Goal: Task Accomplishment & Management: Use online tool/utility

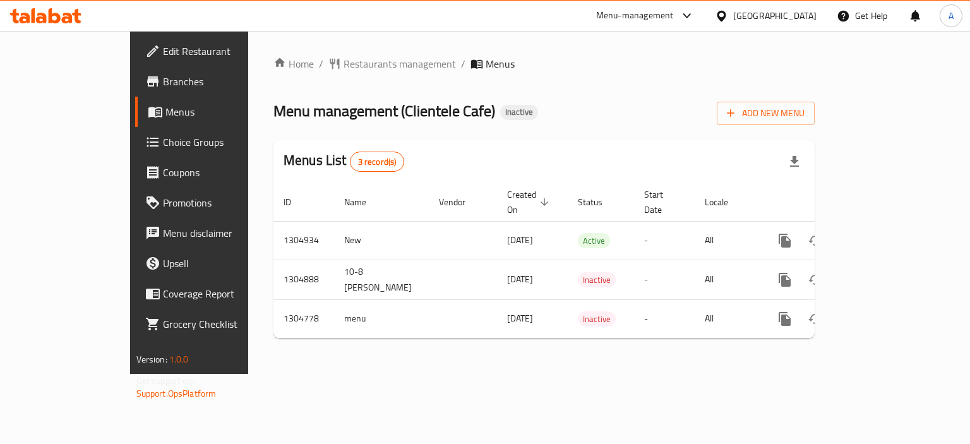
click at [59, 12] on icon at bounding box center [45, 15] width 71 height 15
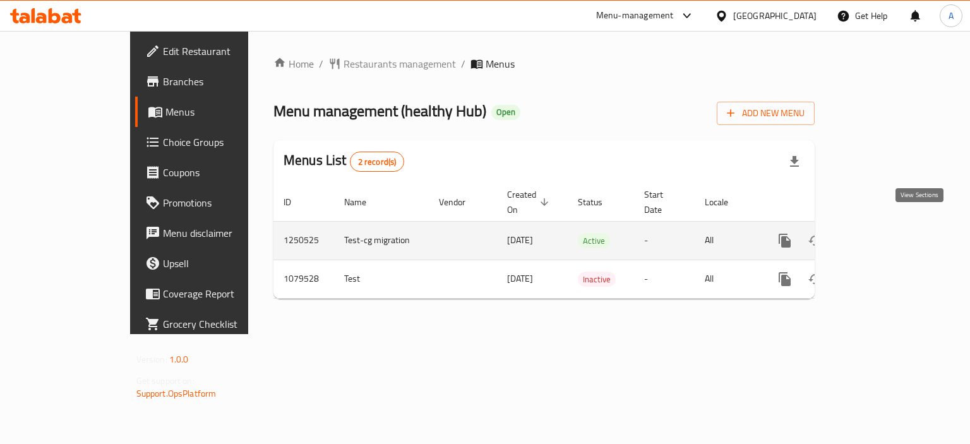
click at [883, 233] on icon "enhanced table" at bounding box center [875, 240] width 15 height 15
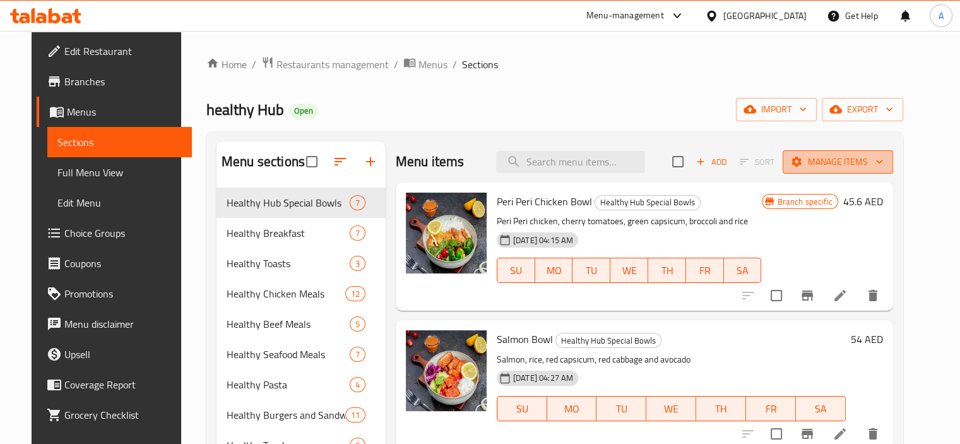
click at [872, 161] on span "Manage items" at bounding box center [838, 162] width 90 height 16
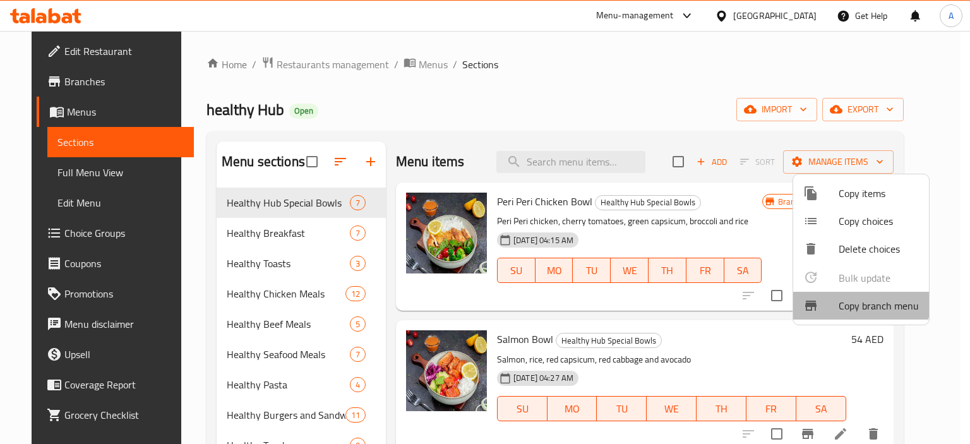
click at [814, 295] on li "Copy branch menu" at bounding box center [861, 306] width 136 height 28
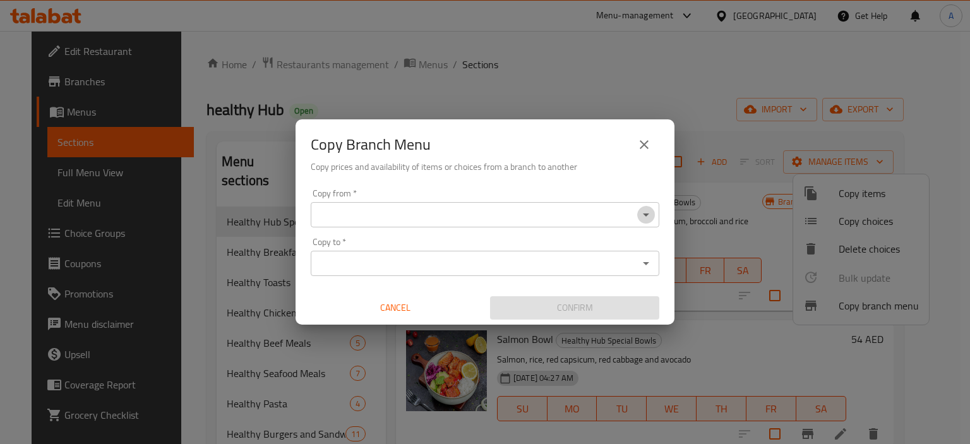
click at [647, 211] on icon "Open" at bounding box center [645, 214] width 15 height 15
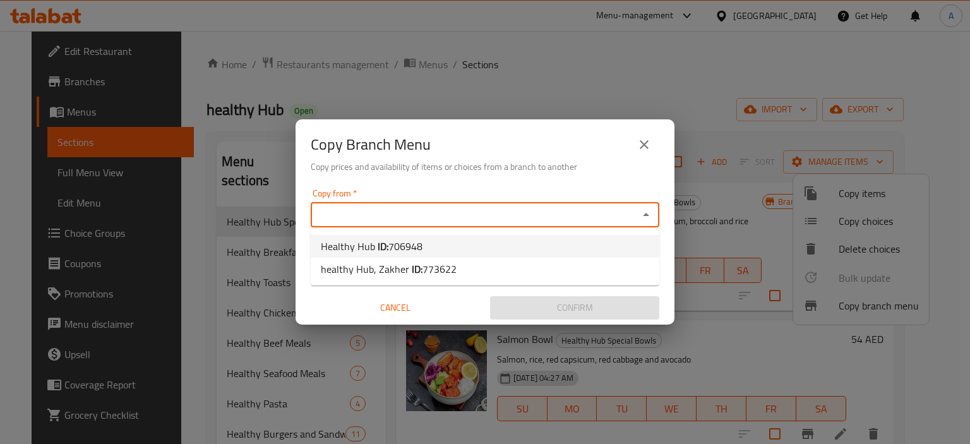
click at [535, 244] on li "Healthy Hub ID: 706948" at bounding box center [485, 246] width 348 height 23
type input "Healthy Hub"
click at [639, 256] on icon "Open" at bounding box center [645, 263] width 15 height 15
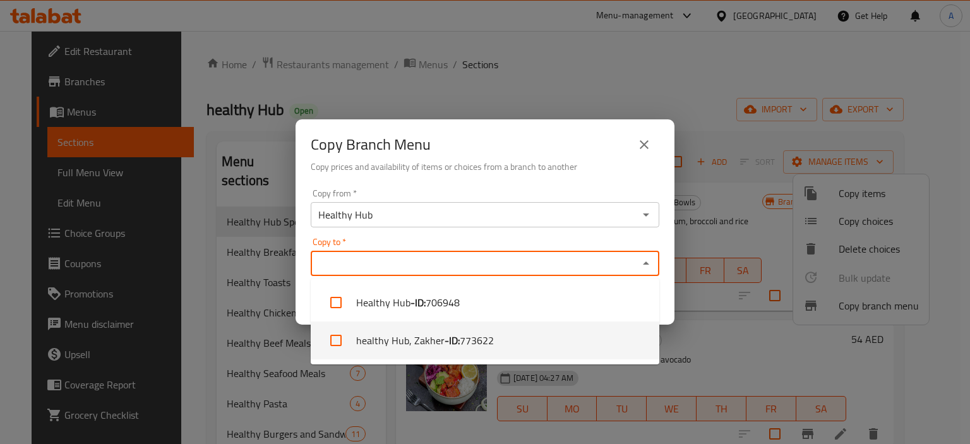
click at [562, 342] on li "healthy Hub, Zakher - ID: 773622" at bounding box center [485, 340] width 348 height 38
checkbox input "true"
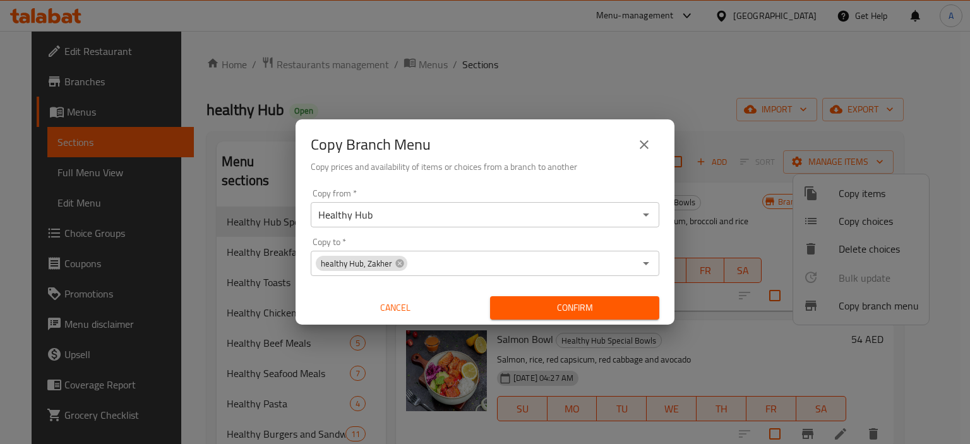
click at [669, 295] on div "Copy from   * Healthy Hub Copy from * Copy to   * healthy Hub, Zakher Copy to *…" at bounding box center [484, 254] width 379 height 141
click at [631, 304] on span "Confirm" at bounding box center [574, 308] width 149 height 16
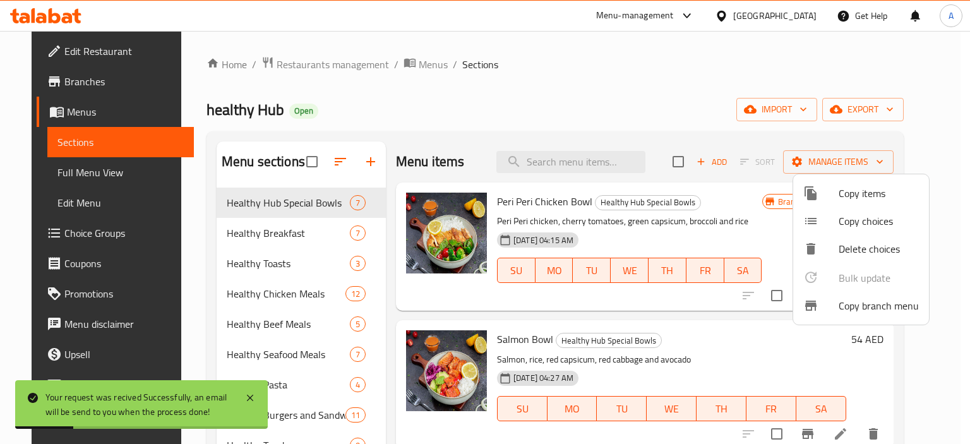
click at [61, 165] on div at bounding box center [485, 222] width 970 height 444
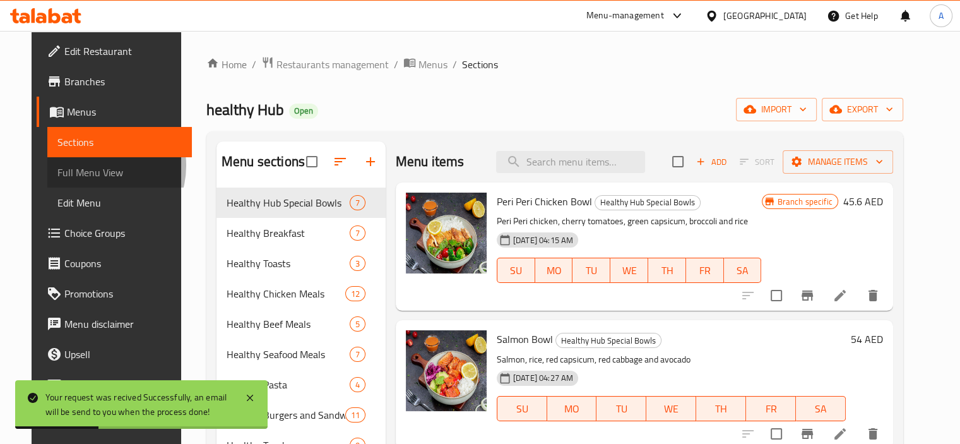
click at [61, 165] on span "Full Menu View" at bounding box center [119, 172] width 124 height 15
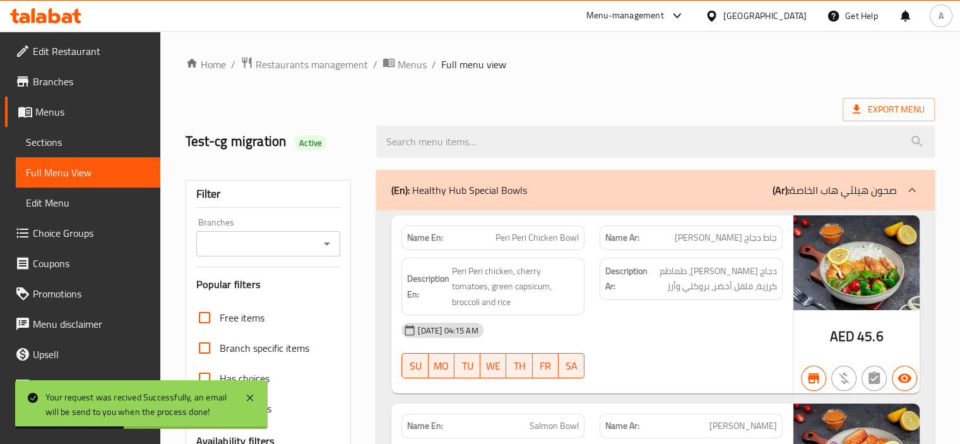
drag, startPoint x: 588, startPoint y: 207, endPoint x: 369, endPoint y: 286, distance: 233.4
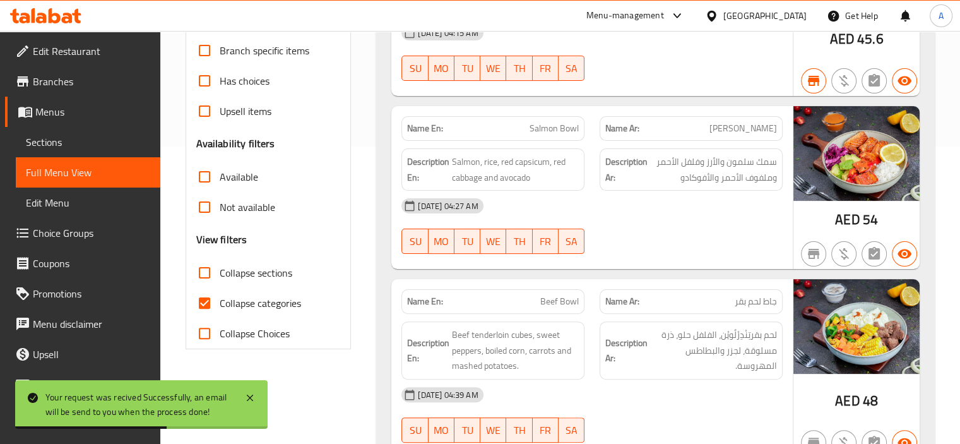
scroll to position [365, 0]
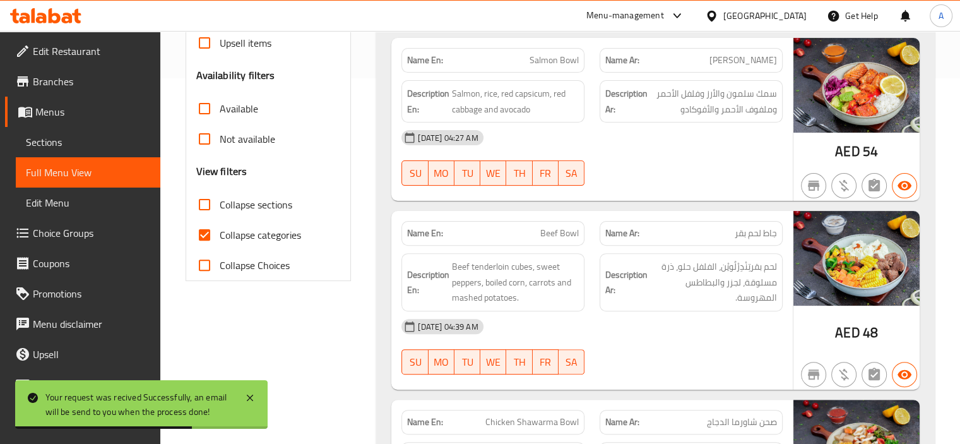
click at [261, 237] on span "Collapse categories" at bounding box center [260, 234] width 81 height 15
click at [220, 237] on input "Collapse categories" at bounding box center [204, 235] width 30 height 30
checkbox input "false"
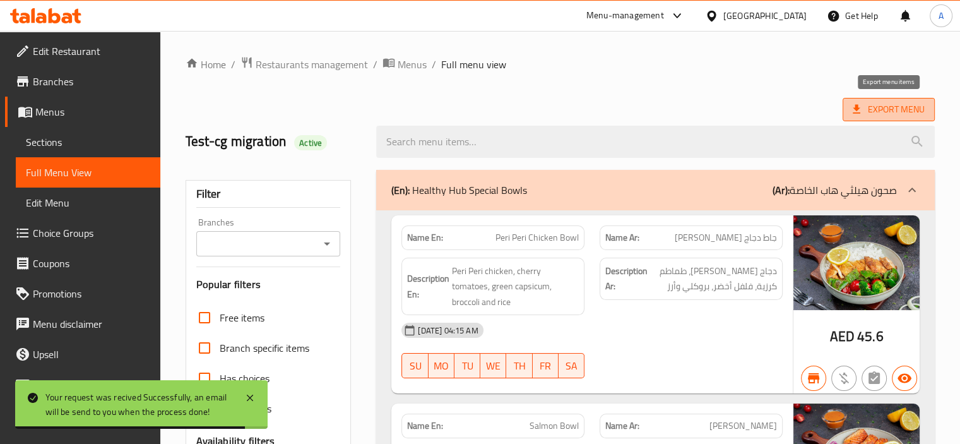
click at [861, 113] on icon at bounding box center [856, 109] width 13 height 13
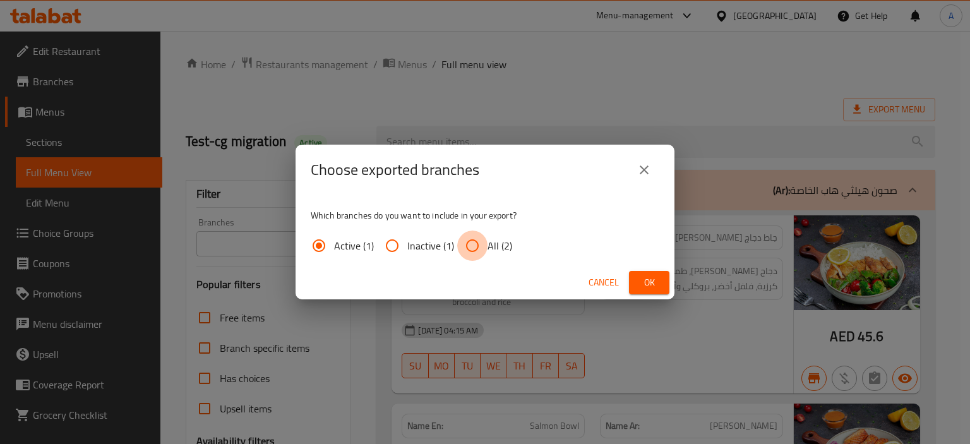
click at [475, 253] on input "All (2)" at bounding box center [472, 245] width 30 height 30
radio input "true"
click at [636, 281] on button "Ok" at bounding box center [649, 282] width 40 height 23
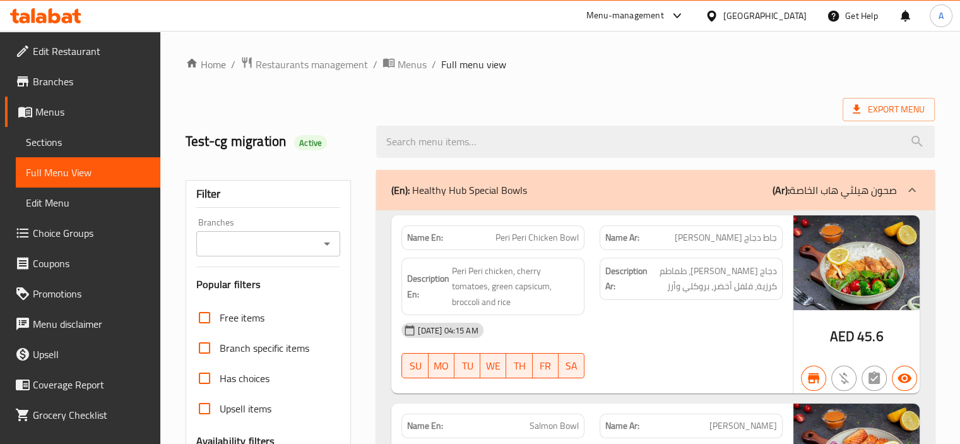
click at [63, 20] on icon at bounding box center [67, 18] width 11 height 11
